Goal: Task Accomplishment & Management: Manage account settings

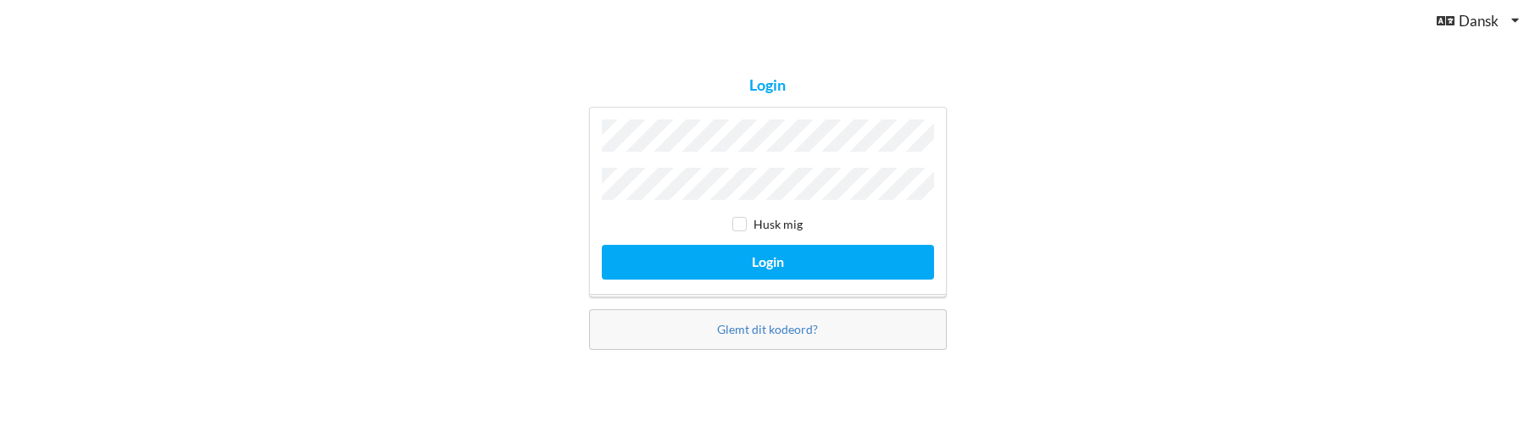
click at [602, 245] on button "Login" at bounding box center [768, 262] width 332 height 35
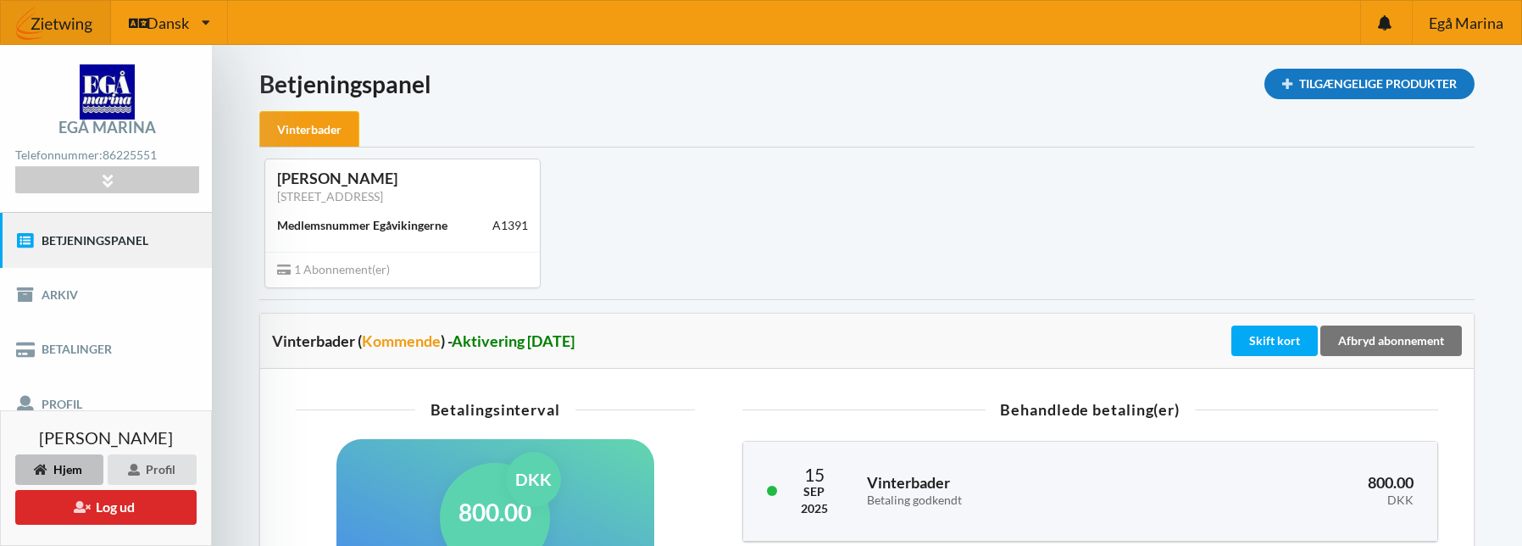
click at [1357, 86] on div "Tilgængelige Produkter" at bounding box center [1369, 84] width 210 height 31
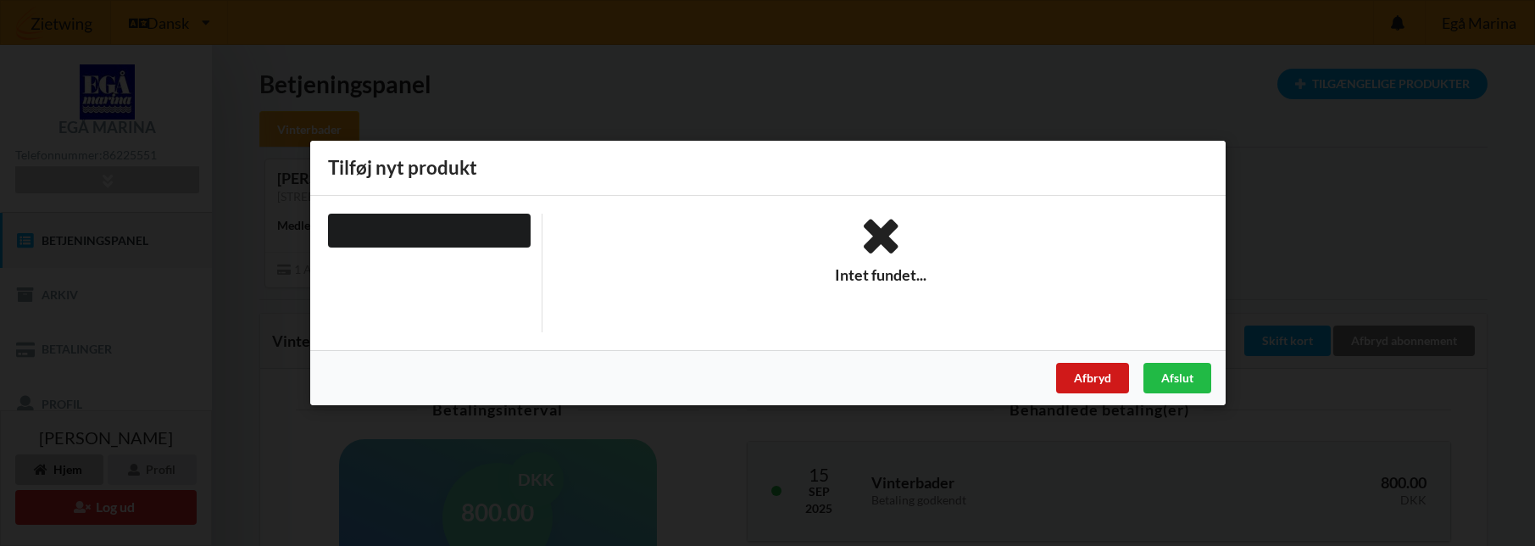
click at [1091, 372] on div "Afbryd" at bounding box center [1091, 378] width 73 height 31
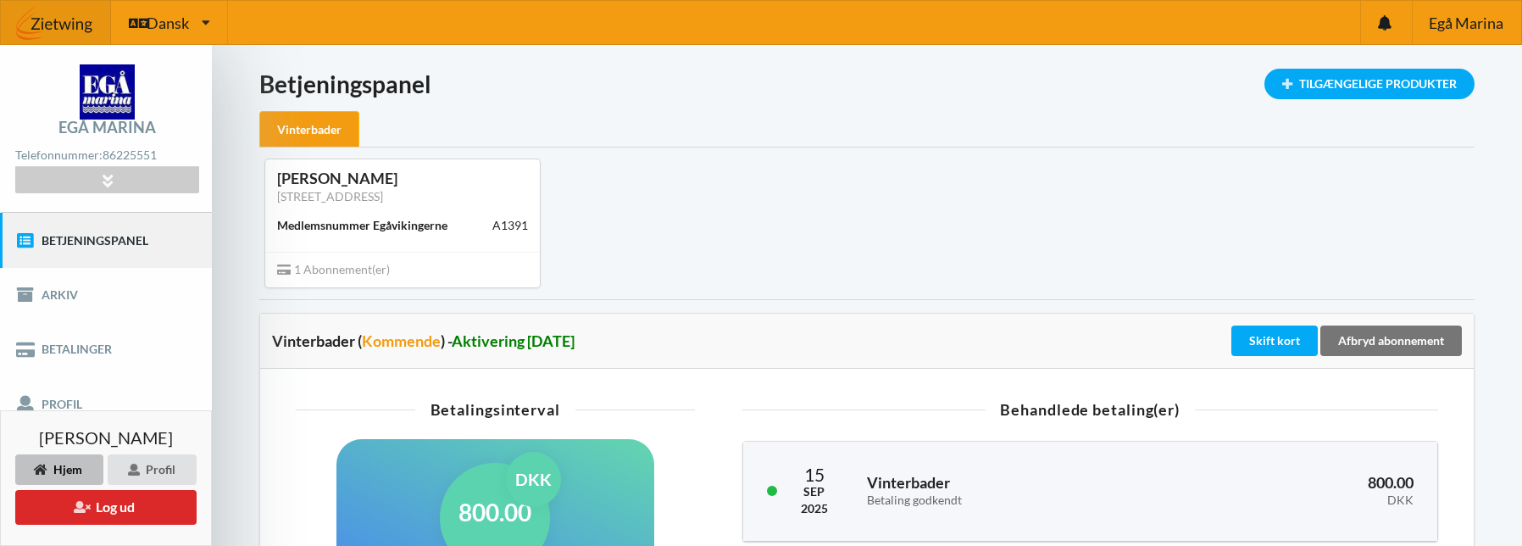
click at [407, 226] on div "Medlemsnummer Egåvikingerne" at bounding box center [362, 225] width 170 height 17
click at [357, 264] on span "1 Abonnement(er)" at bounding box center [333, 269] width 113 height 14
click at [340, 190] on link "[STREET_ADDRESS]" at bounding box center [330, 196] width 106 height 14
click at [768, 240] on div "[PERSON_NAME] [STREET_ADDRESS] Medlemsnummer Egåvikingerne A1391 1 Abonnement(e…" at bounding box center [866, 222] width 1239 height 151
click at [64, 303] on link "Arkiv" at bounding box center [106, 295] width 212 height 54
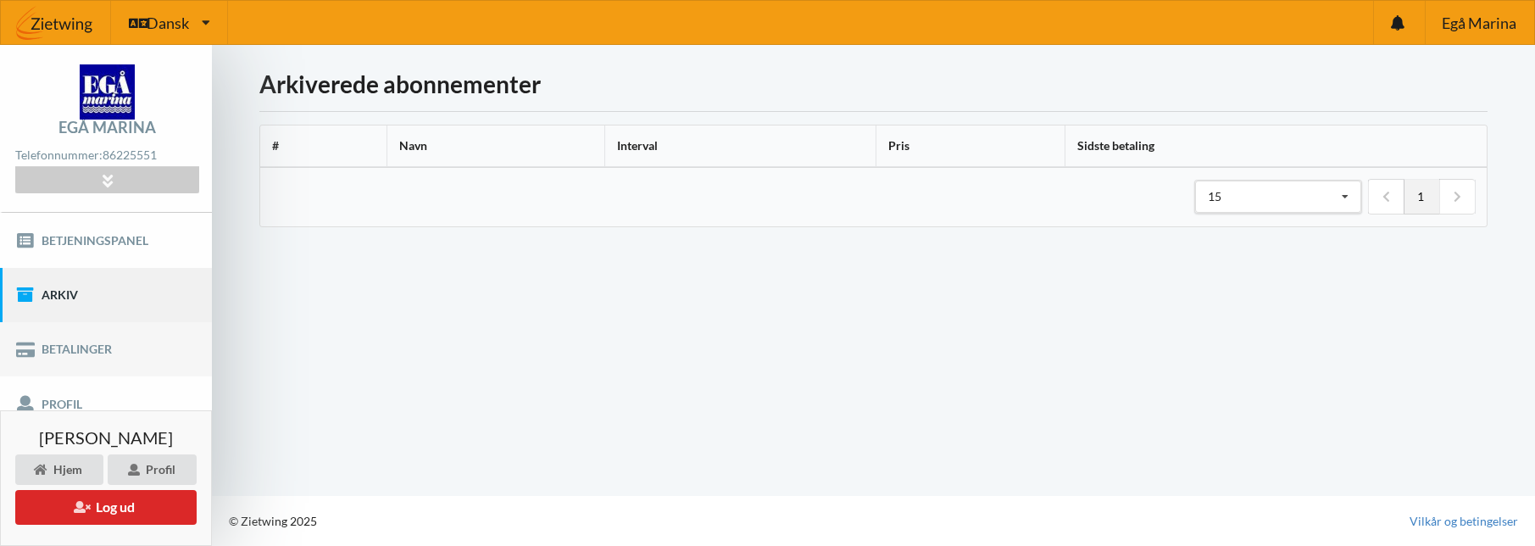
click at [62, 348] on link "Betalinger" at bounding box center [106, 349] width 212 height 54
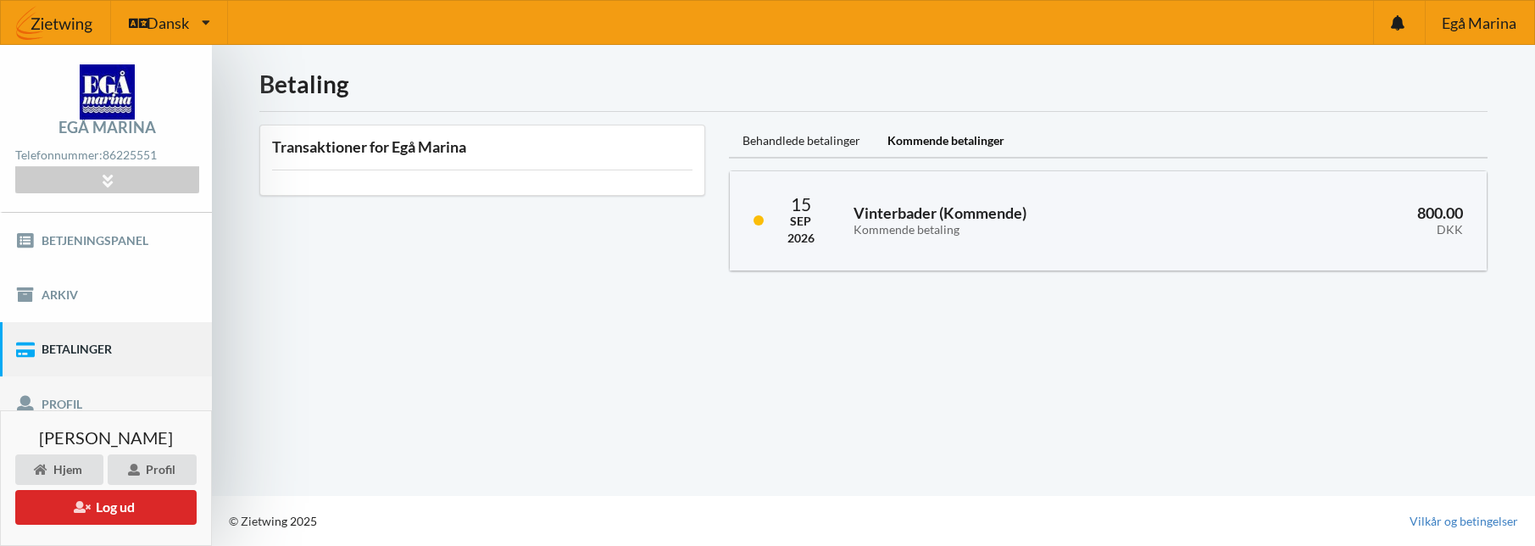
click at [54, 399] on link "Profil" at bounding box center [106, 403] width 212 height 54
